Goal: Find specific page/section: Find specific page/section

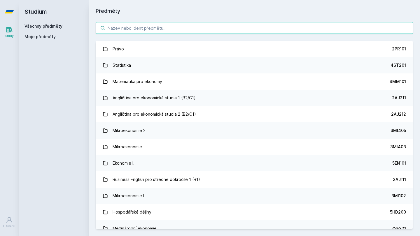
click at [126, 31] on input "search" at bounding box center [254, 28] width 317 height 12
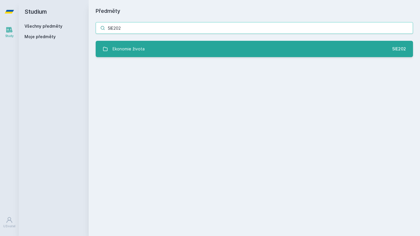
type input "5IE202"
click at [132, 51] on div "Ekonomie života" at bounding box center [128, 49] width 32 height 12
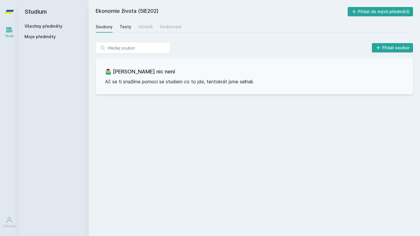
click at [129, 29] on div "Testy" at bounding box center [125, 27] width 12 height 6
click at [142, 28] on div "Učitelé" at bounding box center [145, 27] width 15 height 6
click at [163, 26] on div "Hodnocení" at bounding box center [171, 27] width 22 height 6
